Goal: Transaction & Acquisition: Purchase product/service

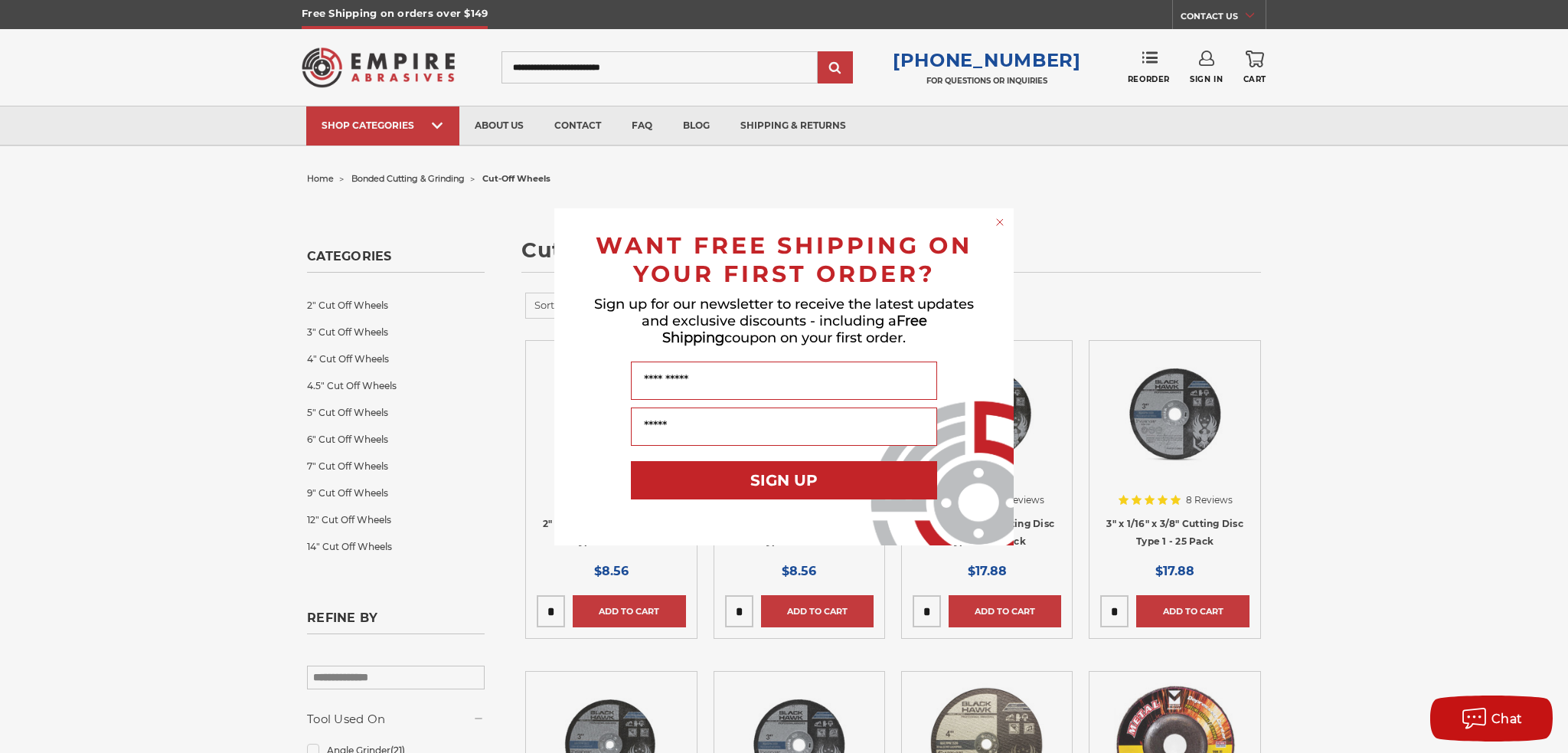
click at [999, 220] on circle "Close dialog" at bounding box center [1000, 222] width 14 height 14
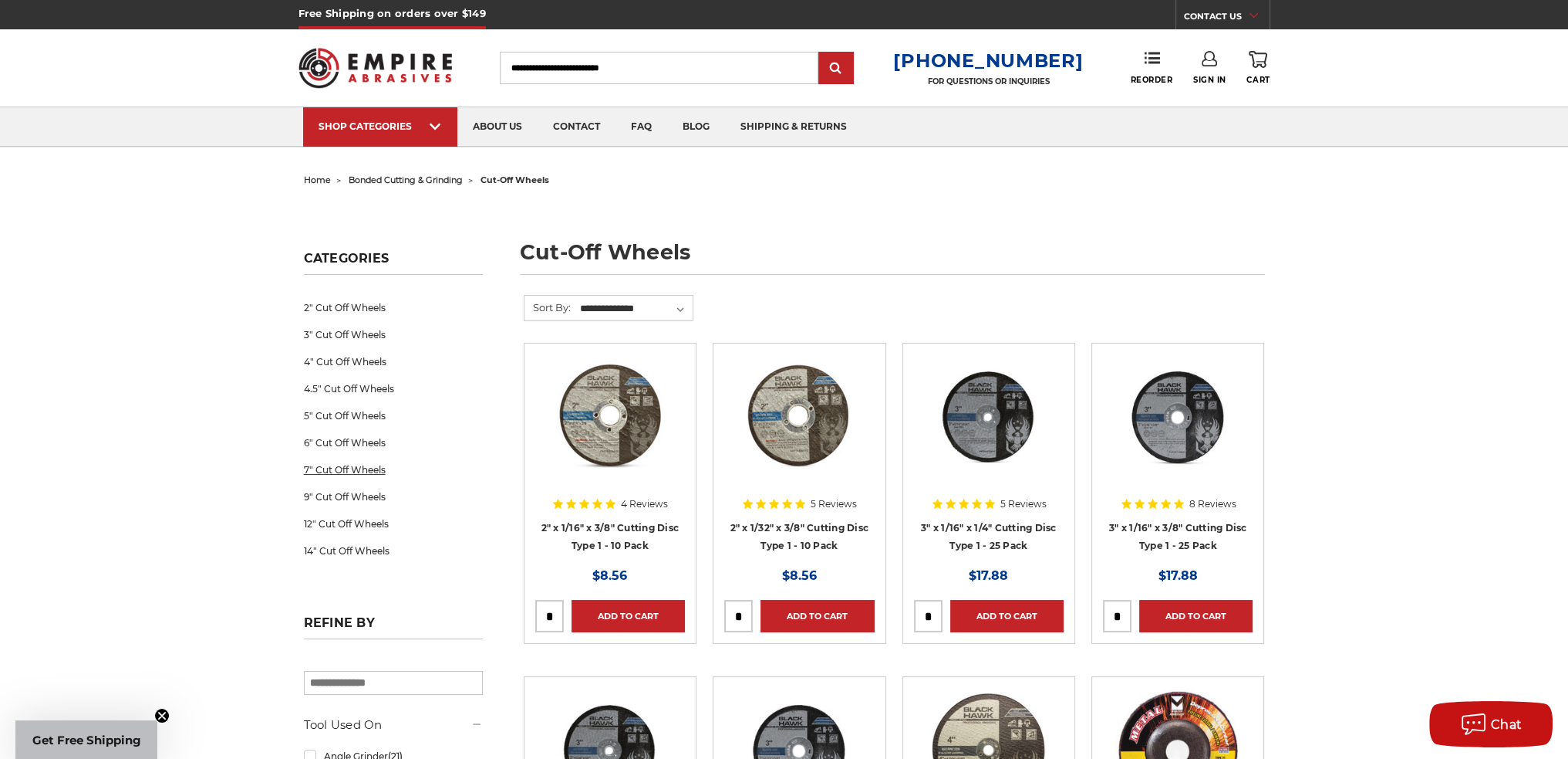
click at [327, 472] on link "7" Cut Off Wheels" at bounding box center [393, 469] width 179 height 27
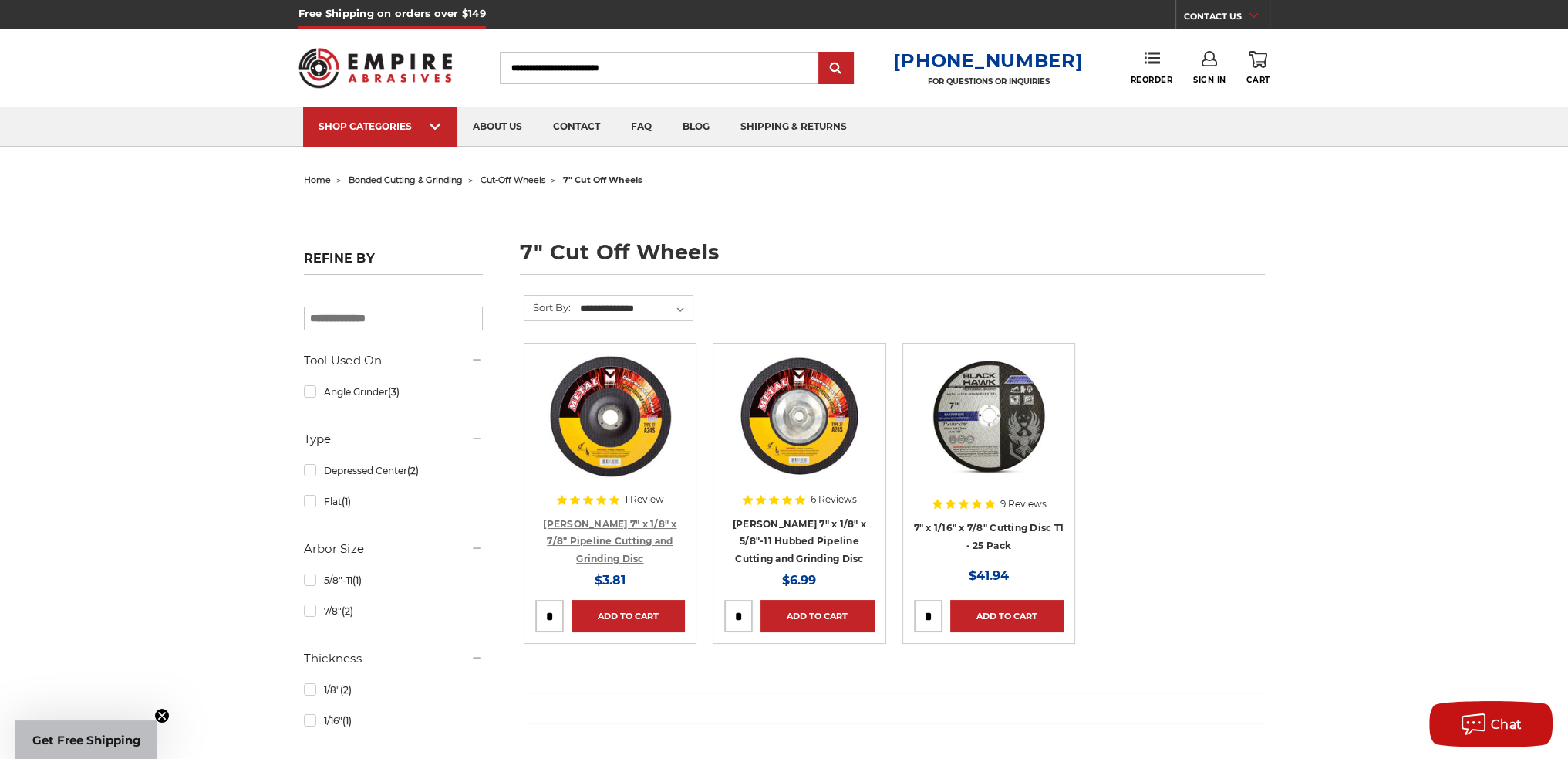
click at [608, 539] on link "[PERSON_NAME] 7" x 1/8" x 7/8" Pipeline Cutting and Grinding Disc" at bounding box center [609, 541] width 133 height 46
